Goal: Entertainment & Leisure: Consume media (video, audio)

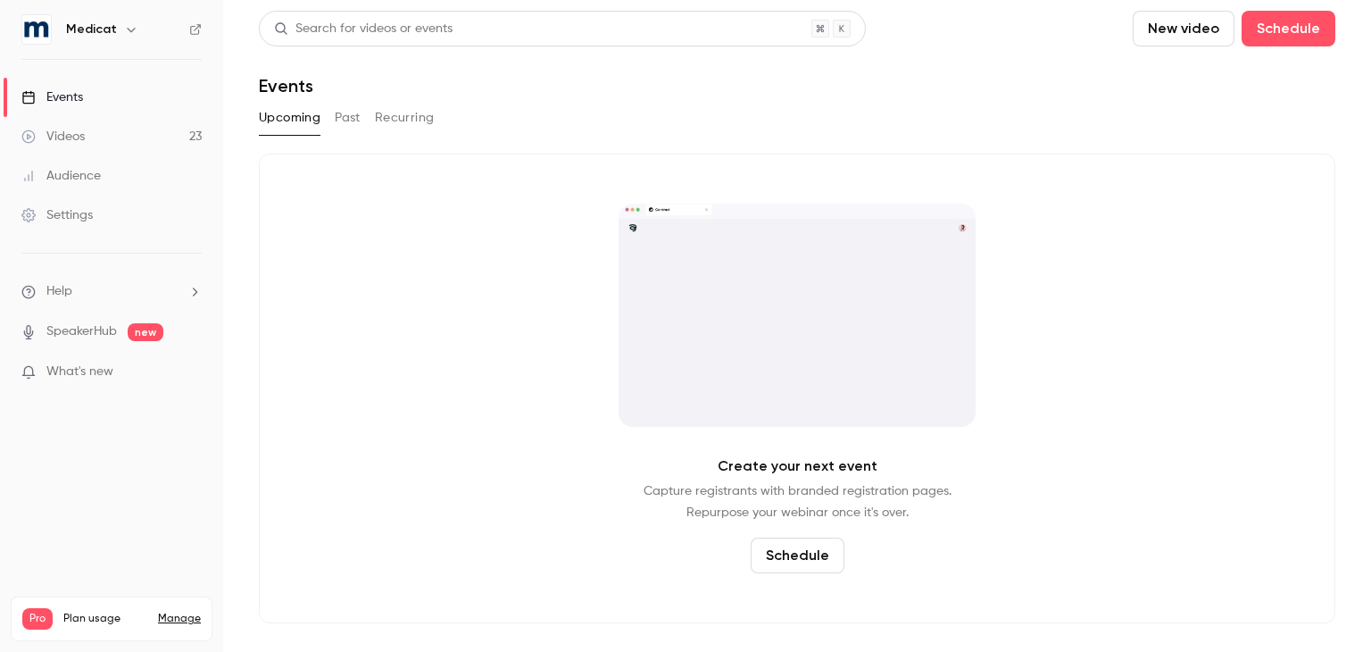
click at [162, 139] on link "Videos 23" at bounding box center [111, 136] width 223 height 39
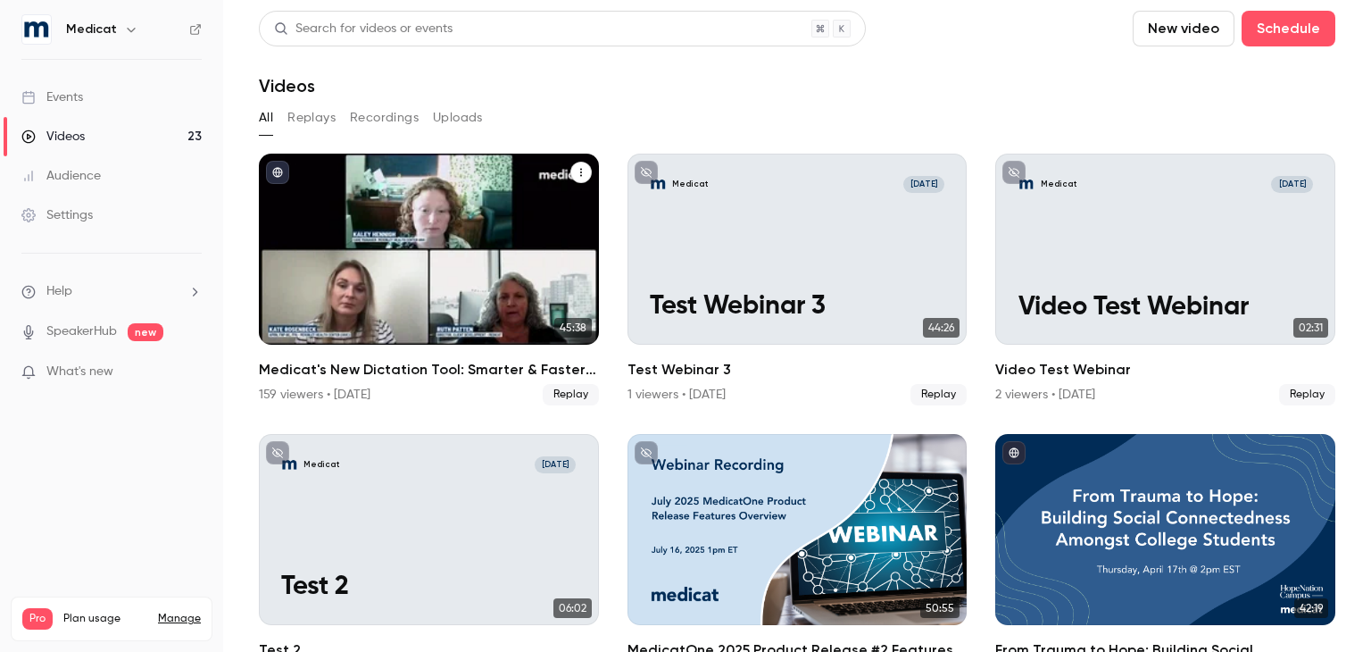
click at [376, 279] on div "Medicat's New Dictation Tool: Smarter & Faster Clinical Documentation" at bounding box center [429, 249] width 340 height 191
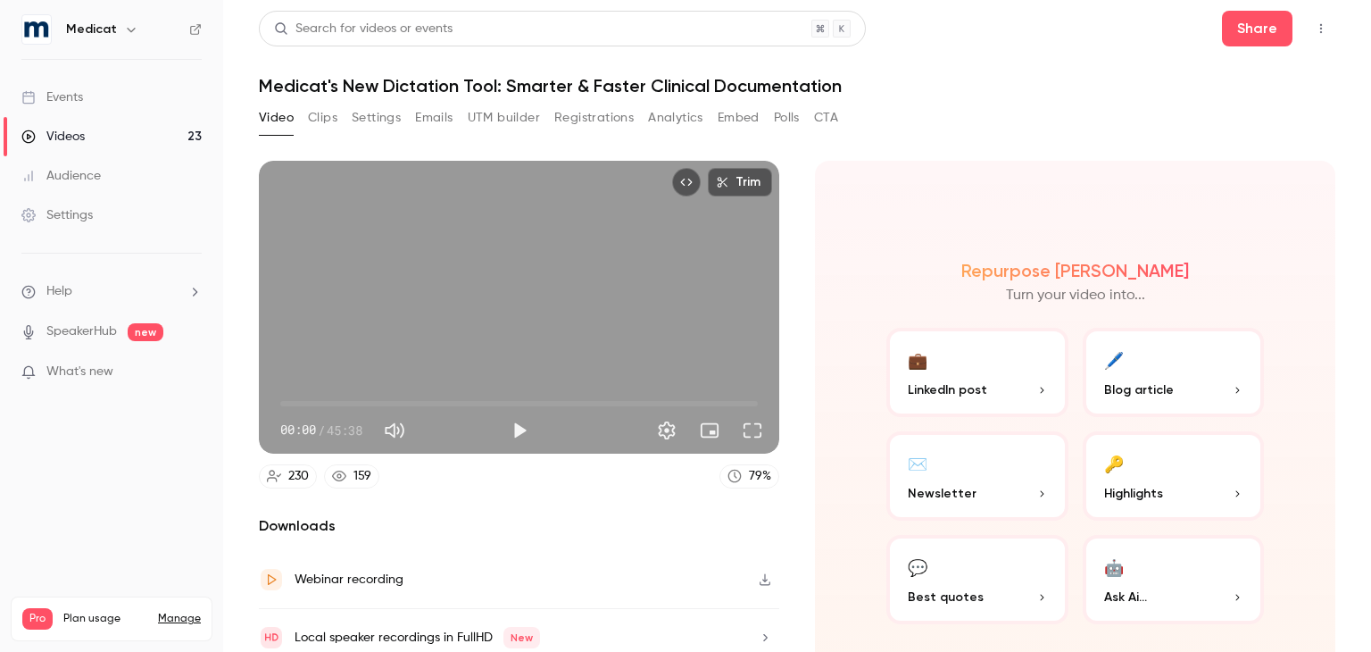
click at [320, 121] on button "Clips" at bounding box center [322, 118] width 29 height 29
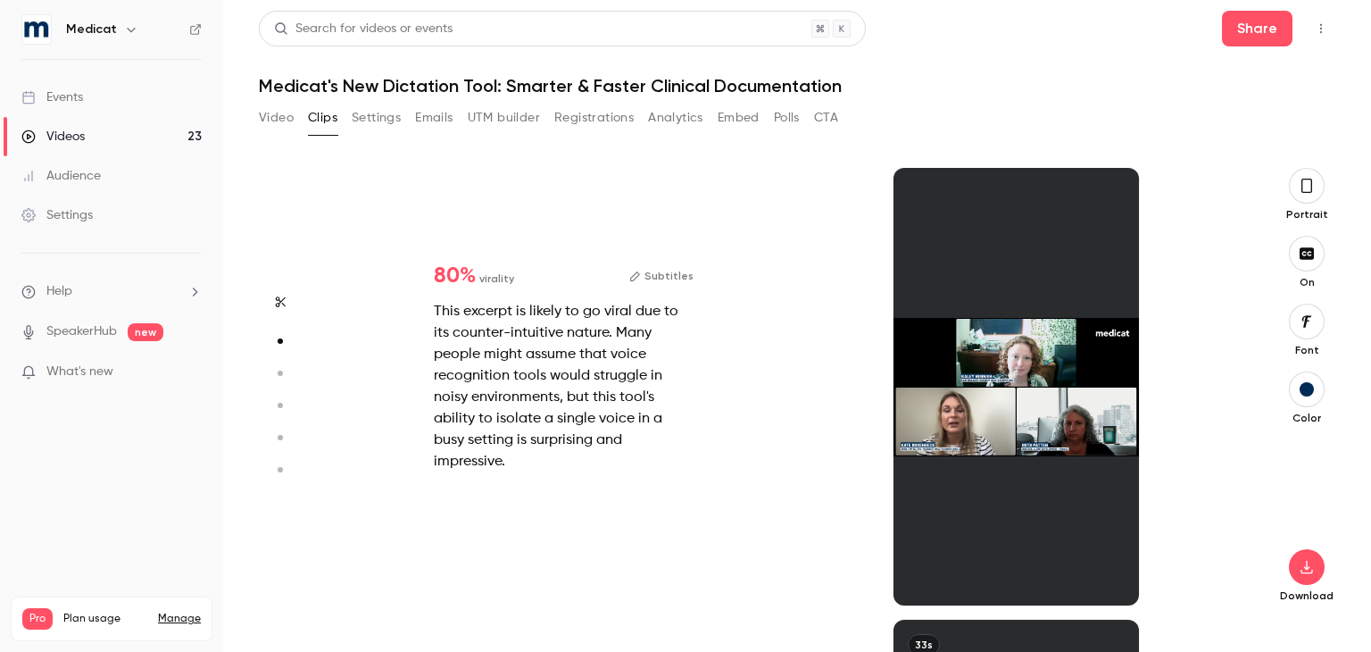
scroll to position [451, 0]
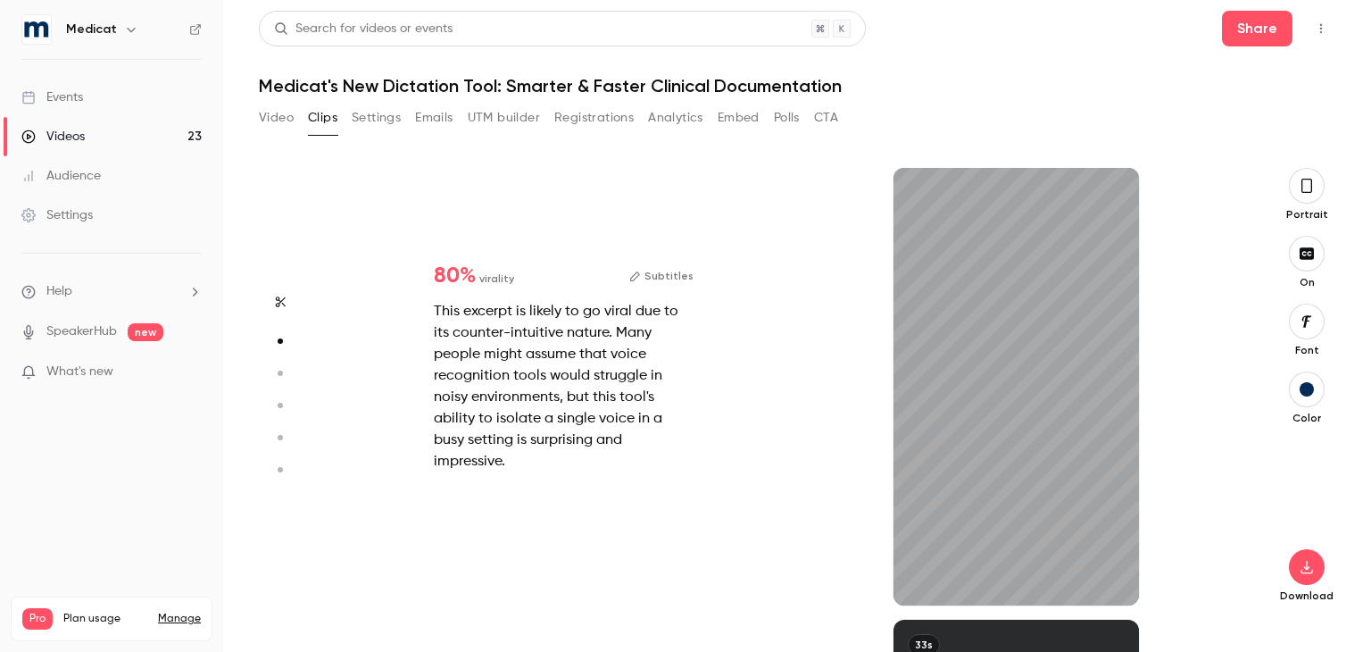
type input "*"
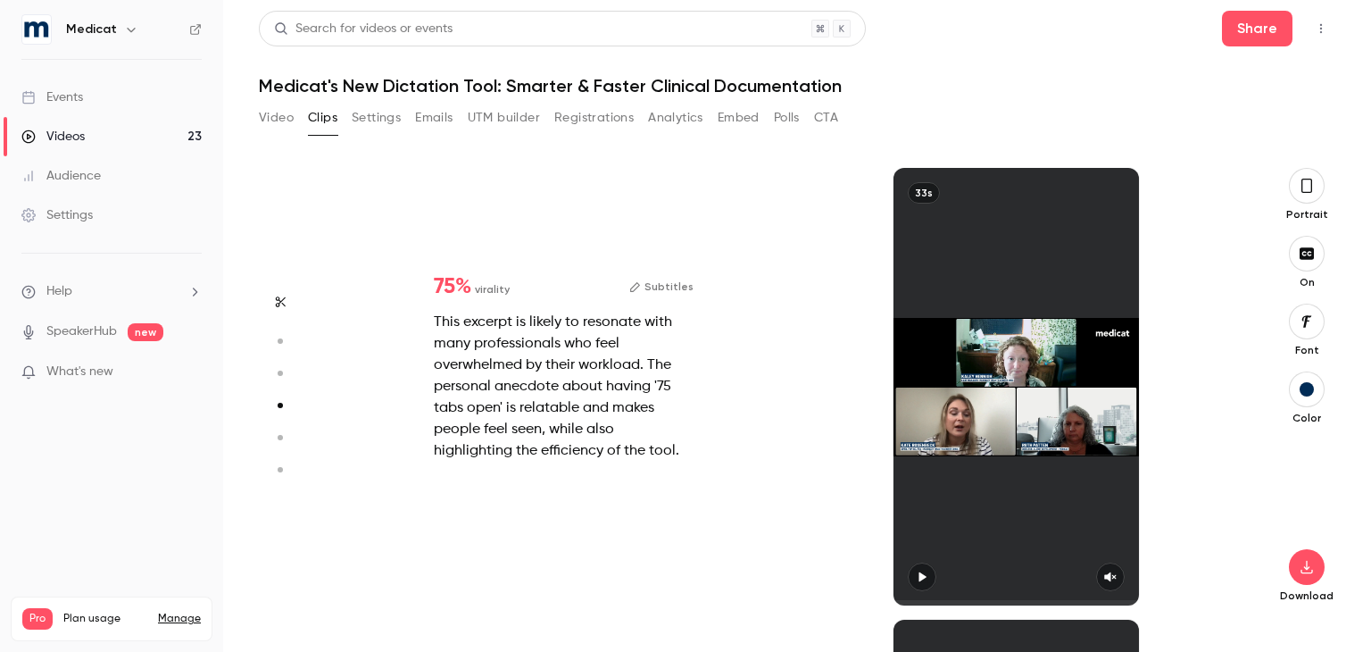
scroll to position [1354, 0]
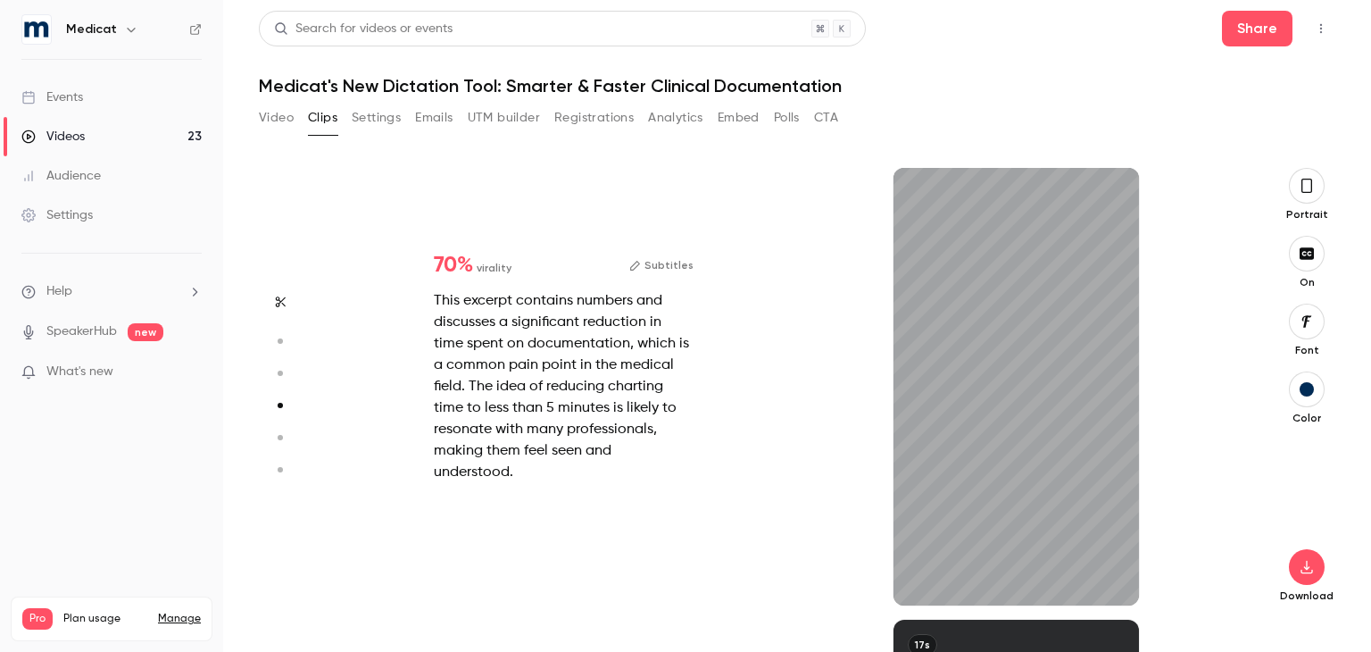
click at [1296, 188] on button "button" at bounding box center [1307, 186] width 36 height 36
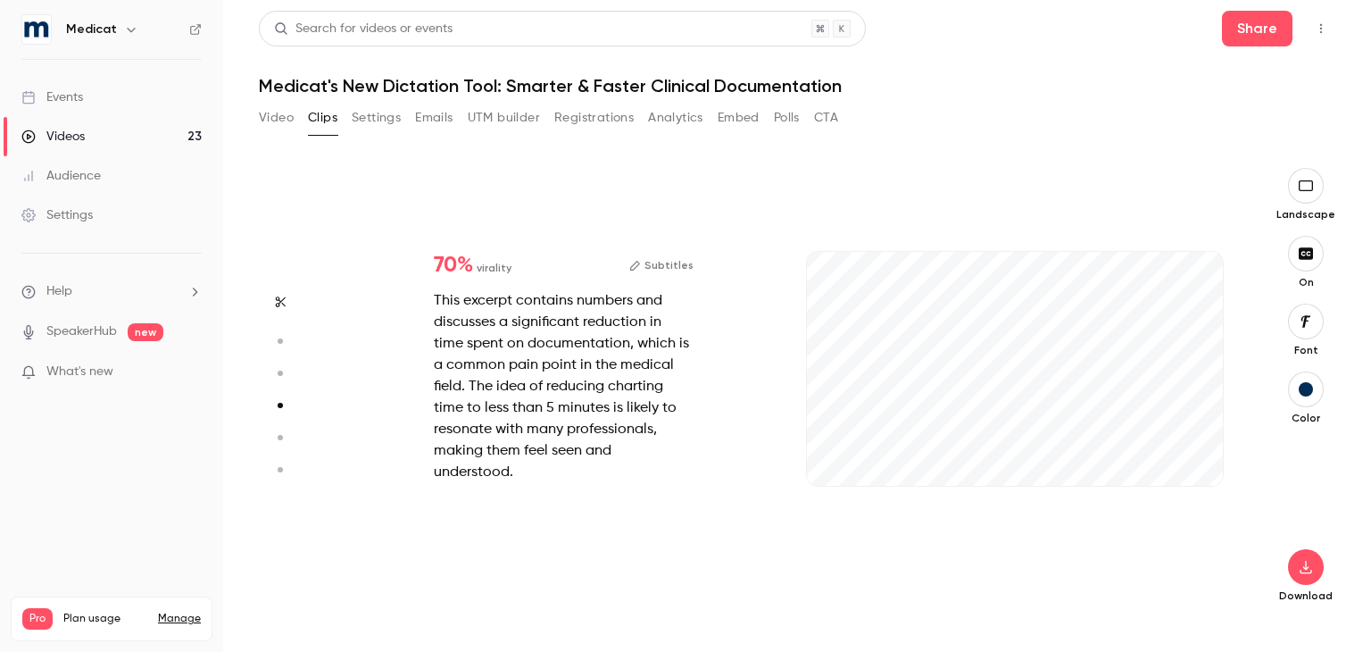
type input "*"
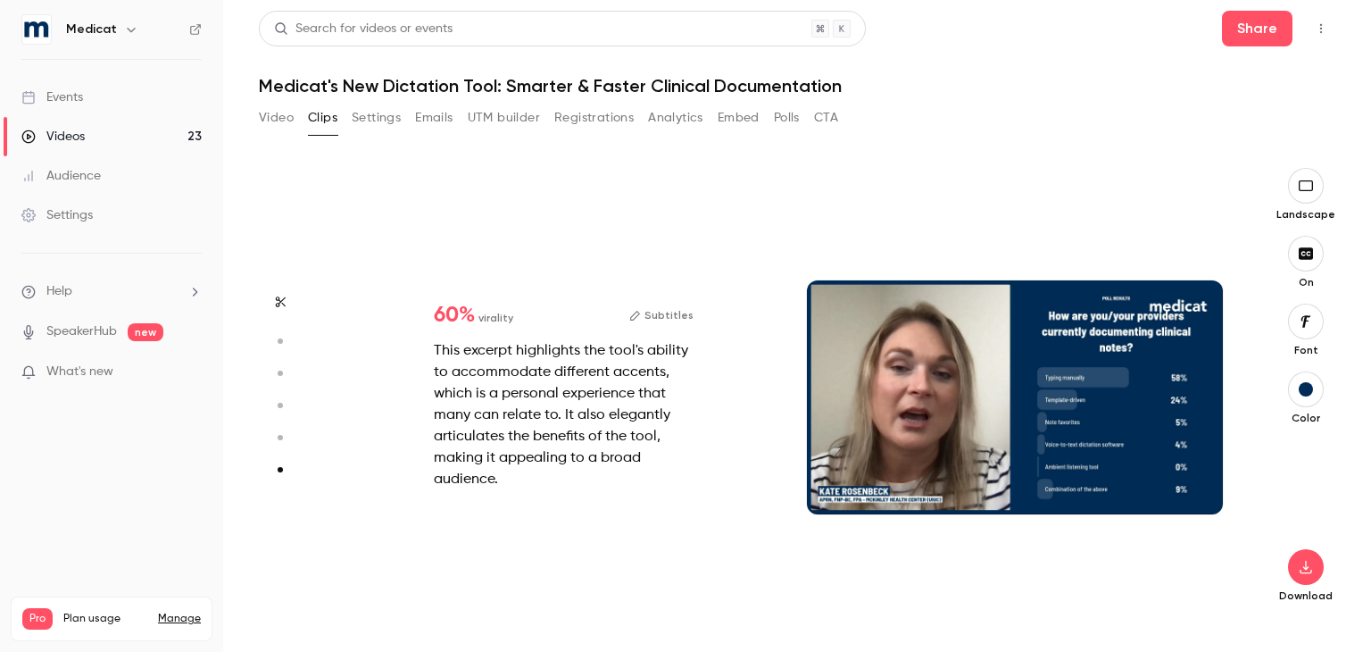
scroll to position [2229, 0]
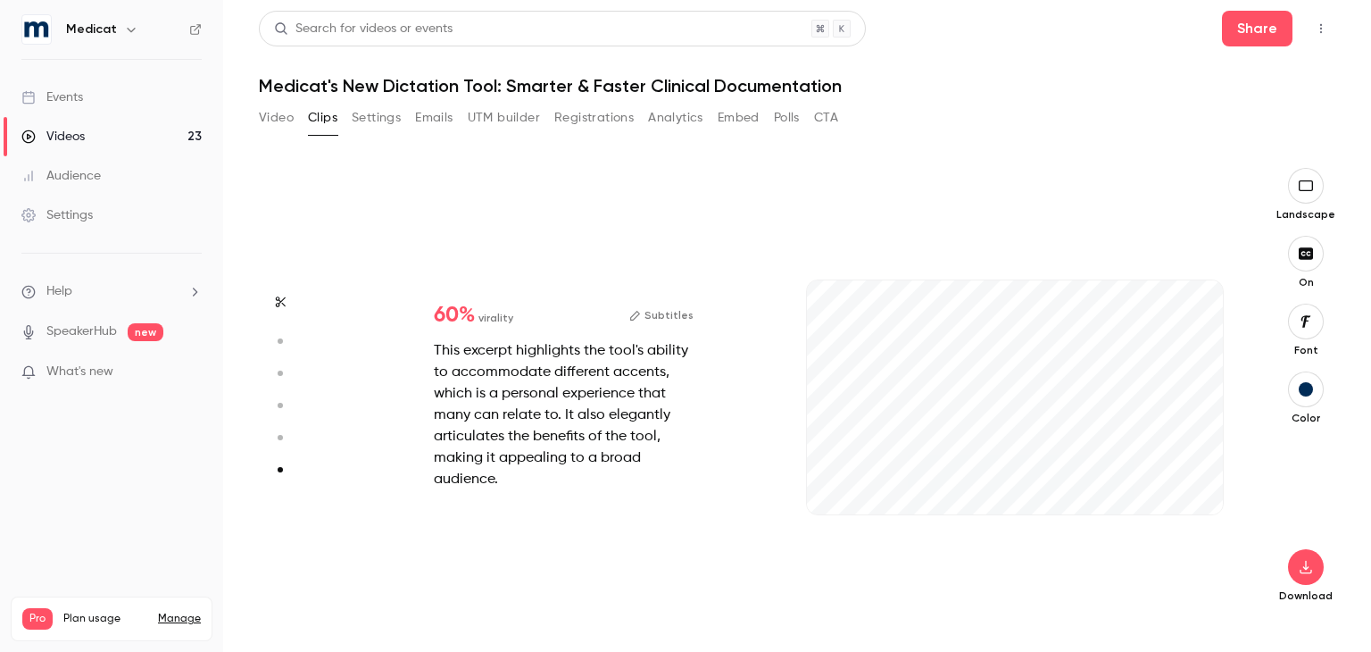
type input "***"
click at [272, 129] on button "Video" at bounding box center [276, 118] width 35 height 29
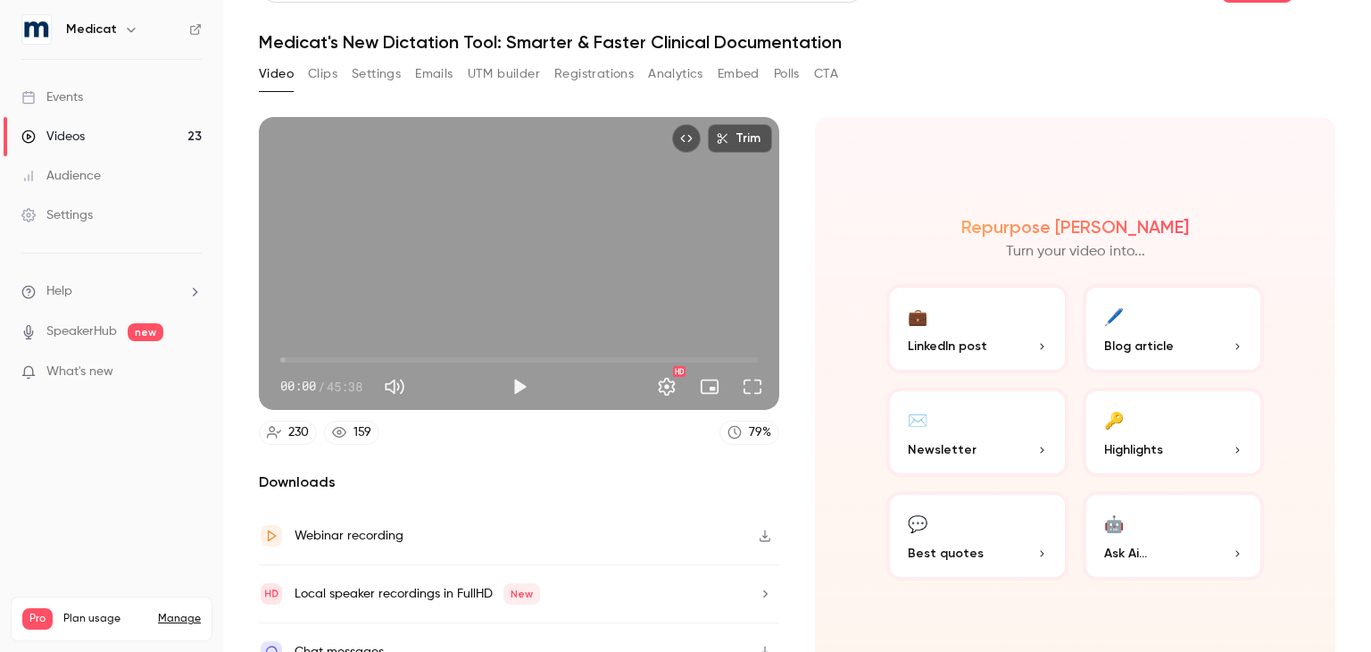
scroll to position [68, 0]
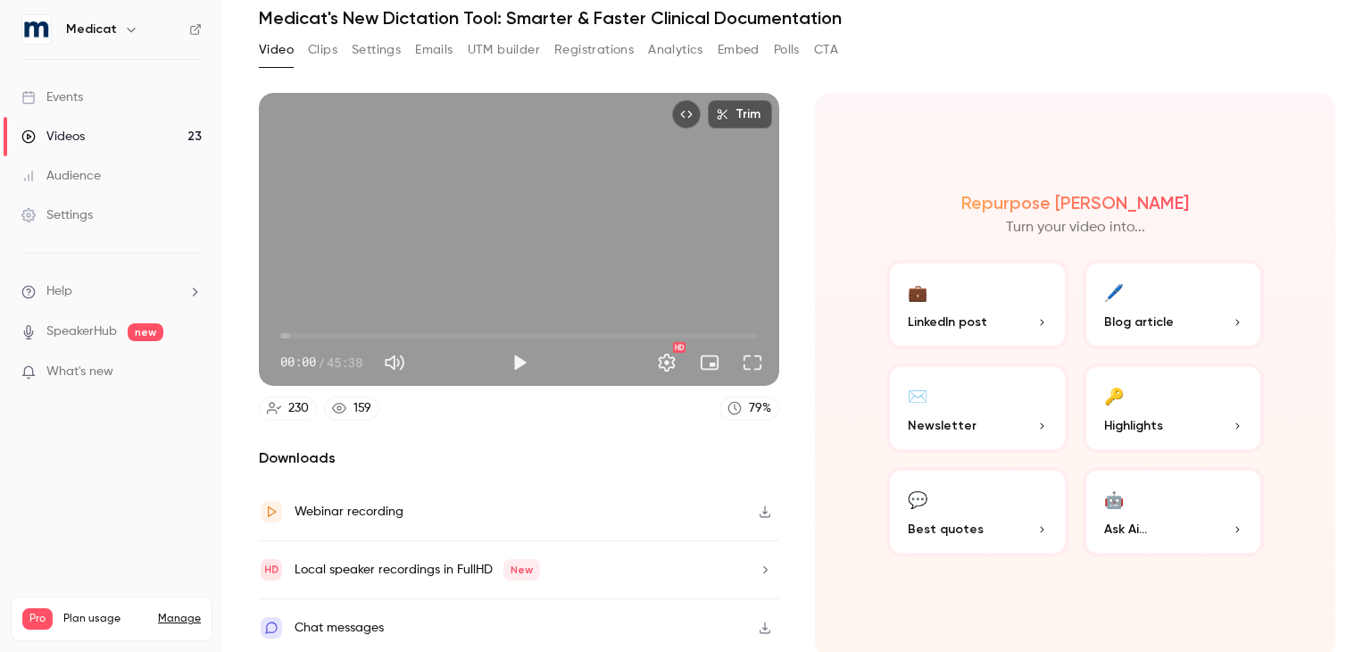
click at [657, 568] on div "Local speaker recordings in FullHD New" at bounding box center [519, 570] width 521 height 58
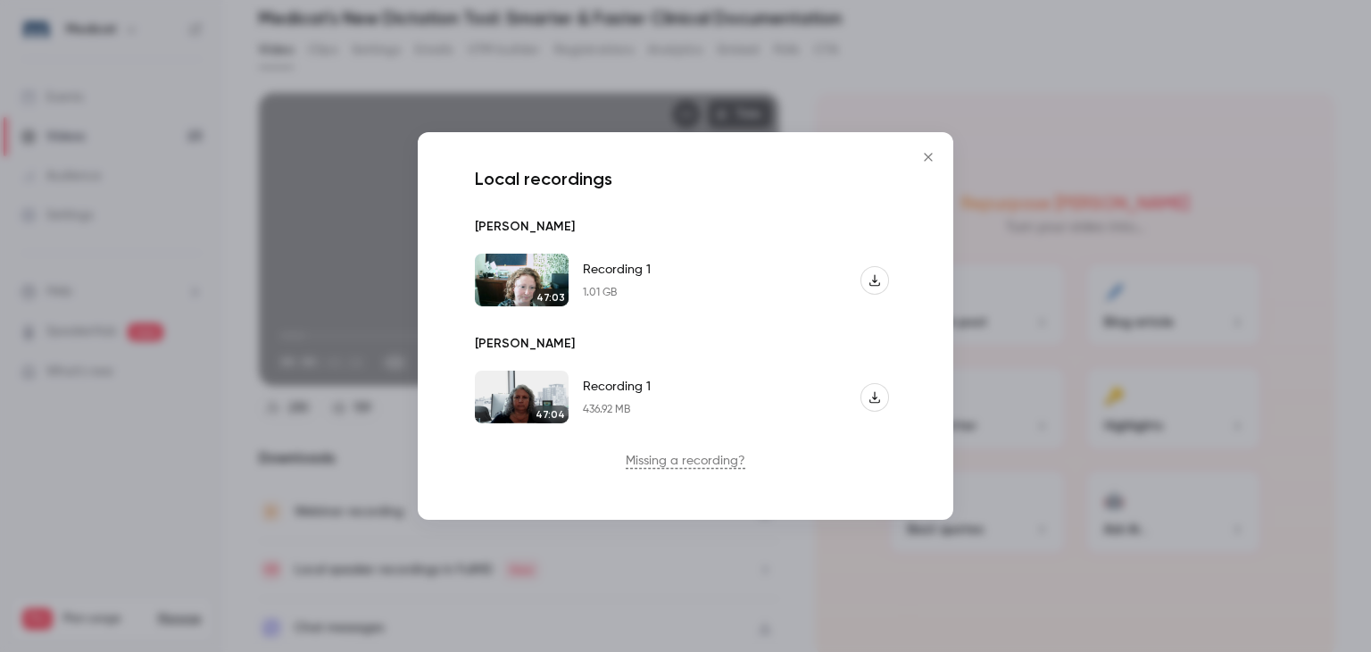
click at [934, 152] on icon "Close" at bounding box center [928, 157] width 21 height 14
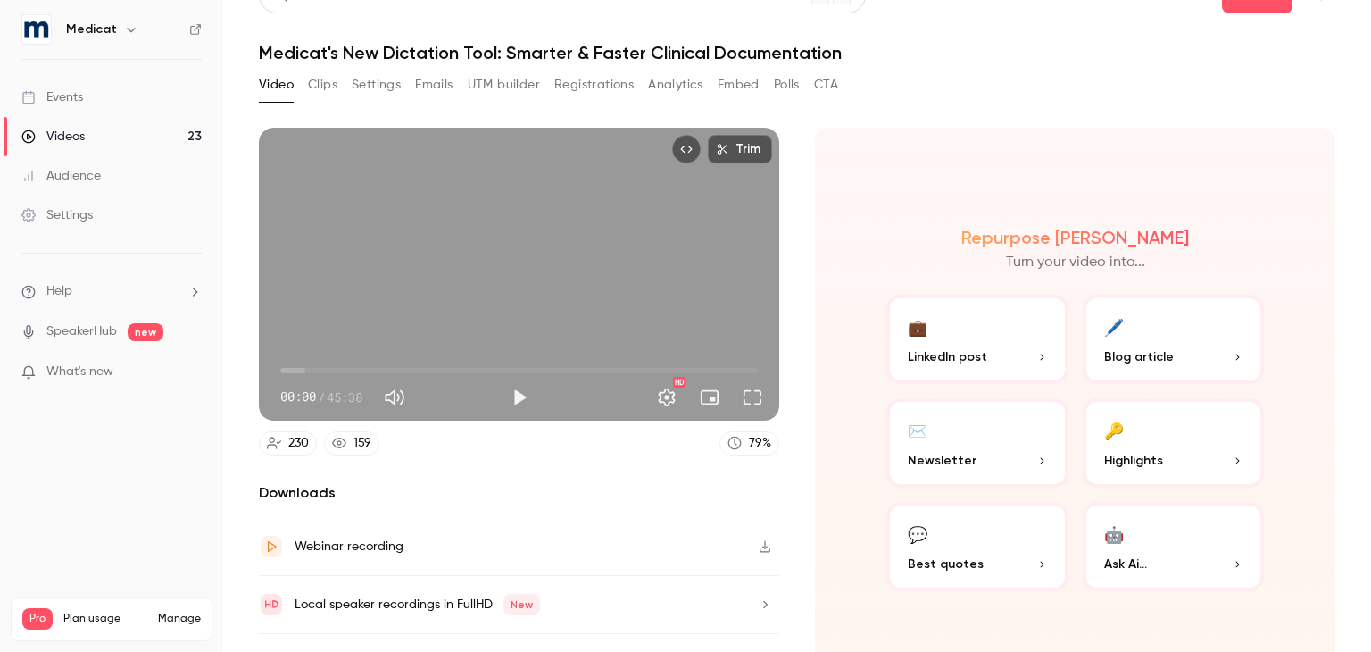
scroll to position [0, 0]
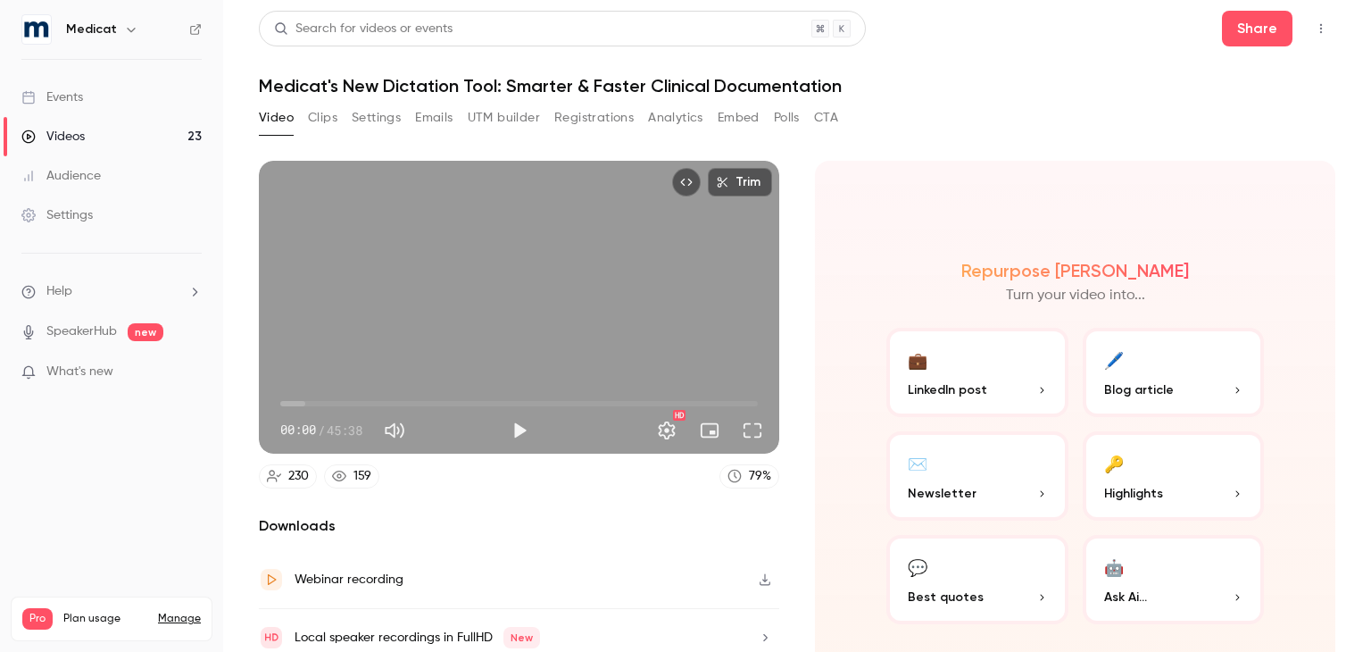
click at [139, 365] on p "What's new" at bounding box center [97, 372] width 152 height 19
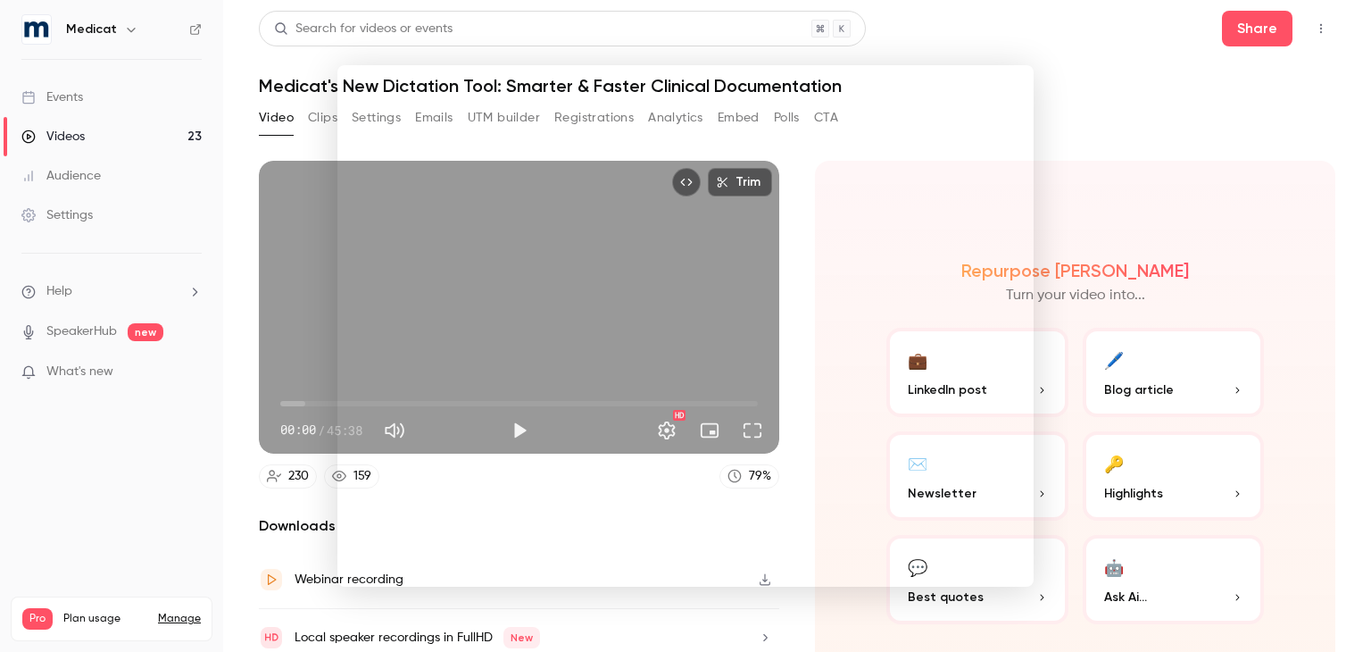
click at [1090, 42] on div at bounding box center [685, 326] width 1371 height 652
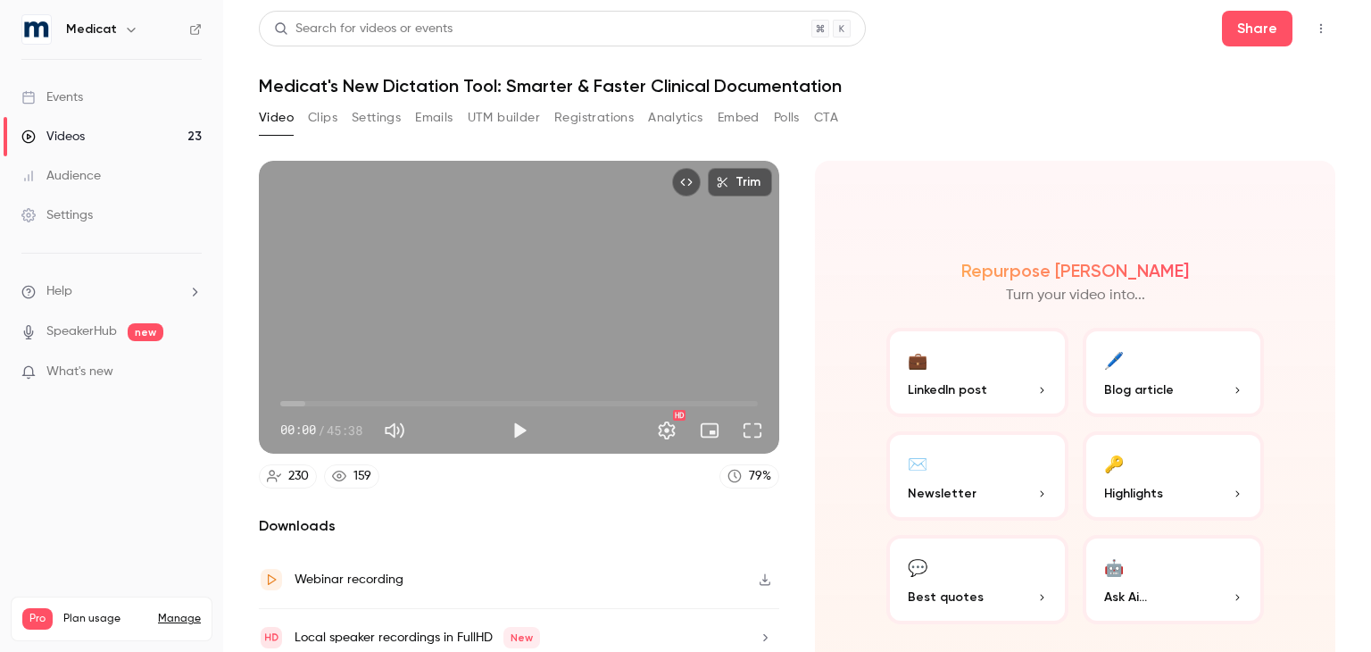
click at [141, 101] on link "Events" at bounding box center [111, 97] width 223 height 39
